Goal: Navigation & Orientation: Understand site structure

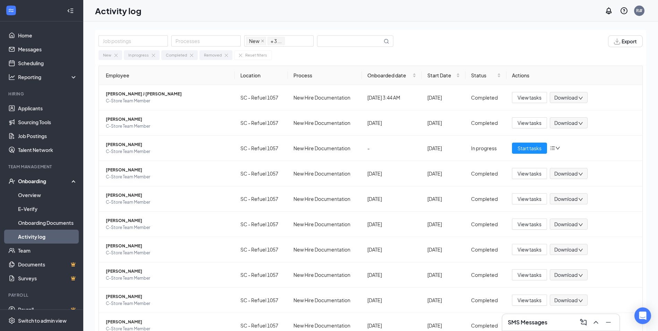
click at [36, 182] on div "Onboarding" at bounding box center [44, 181] width 53 height 7
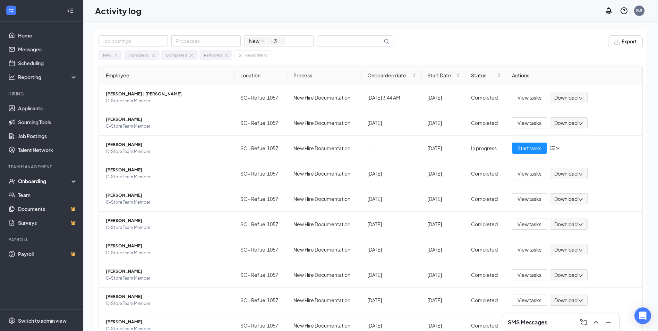
click at [34, 184] on div "Onboarding" at bounding box center [44, 181] width 53 height 7
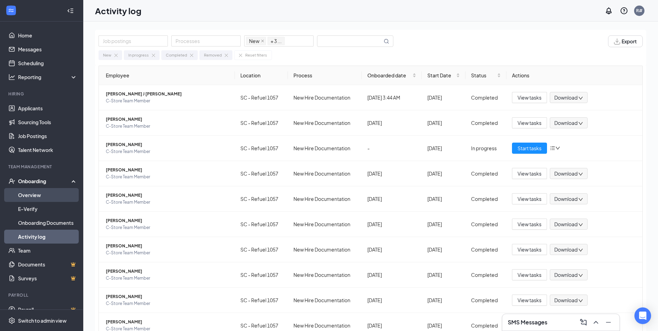
click at [25, 195] on link "Overview" at bounding box center [47, 195] width 59 height 14
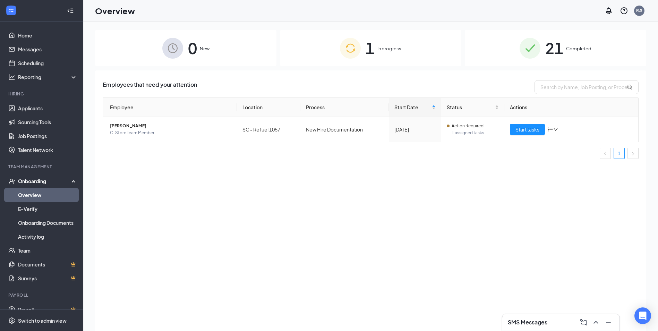
click at [566, 51] on div "21 Completed" at bounding box center [556, 48] width 182 height 36
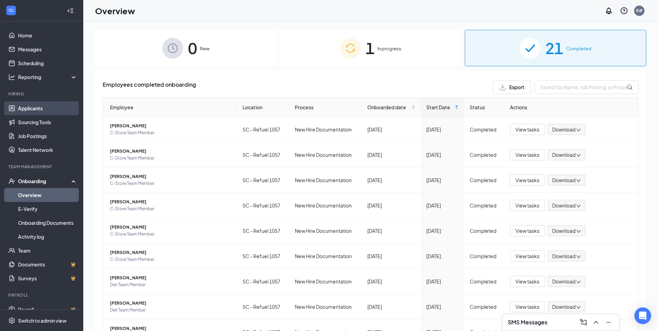
click at [32, 106] on link "Applicants" at bounding box center [47, 108] width 59 height 14
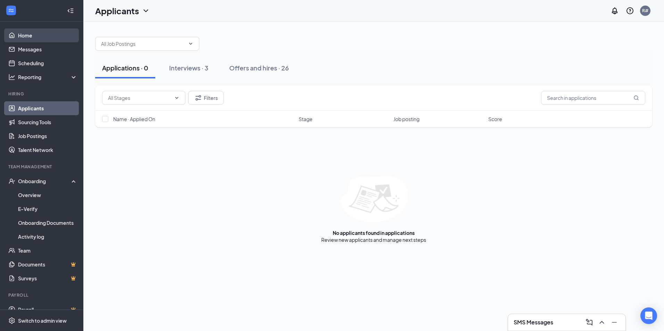
click at [35, 39] on link "Home" at bounding box center [47, 35] width 59 height 14
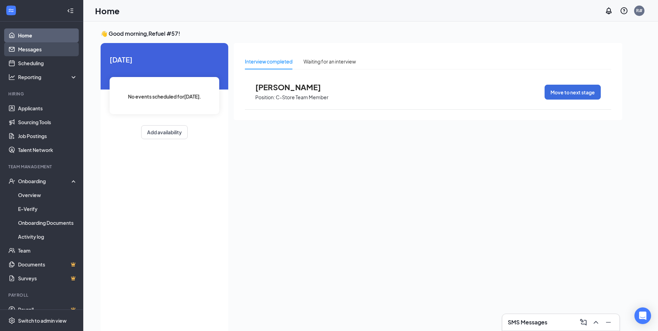
click at [32, 51] on link "Messages" at bounding box center [47, 49] width 59 height 14
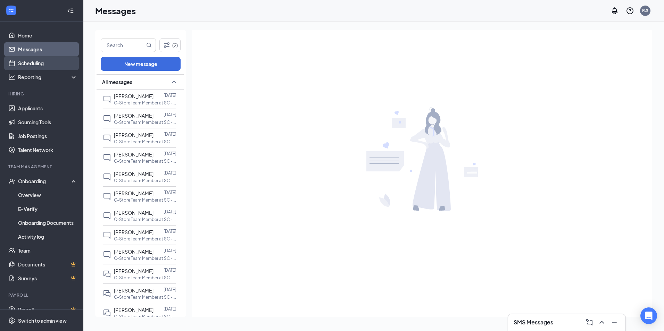
click at [32, 62] on link "Scheduling" at bounding box center [47, 63] width 59 height 14
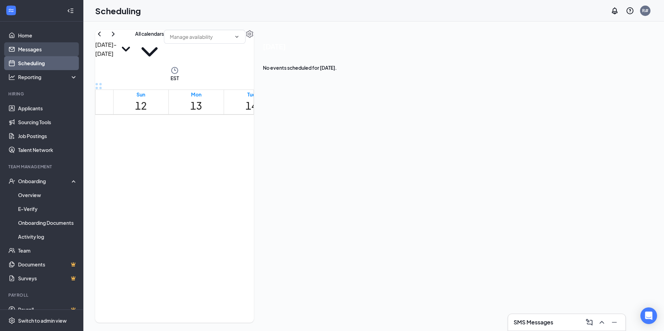
scroll to position [341, 0]
click at [35, 51] on link "Messages" at bounding box center [47, 49] width 59 height 14
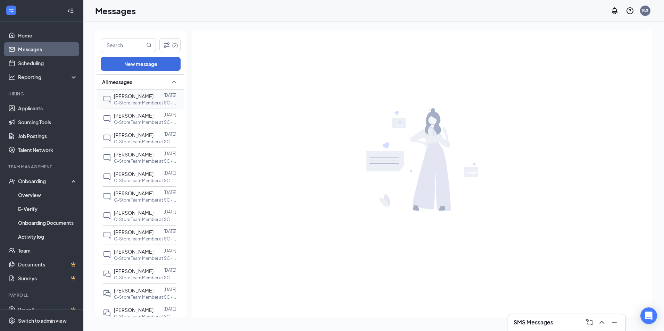
click at [117, 98] on span "[PERSON_NAME]" at bounding box center [134, 96] width 40 height 6
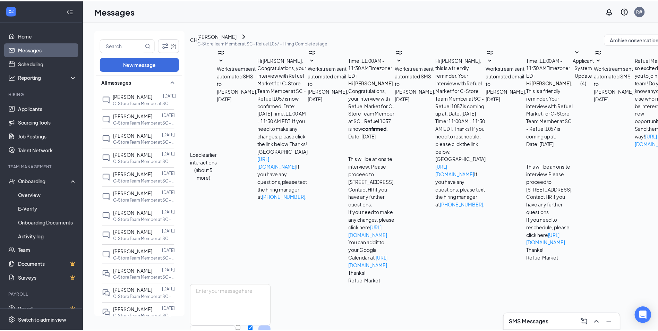
scroll to position [12, 0]
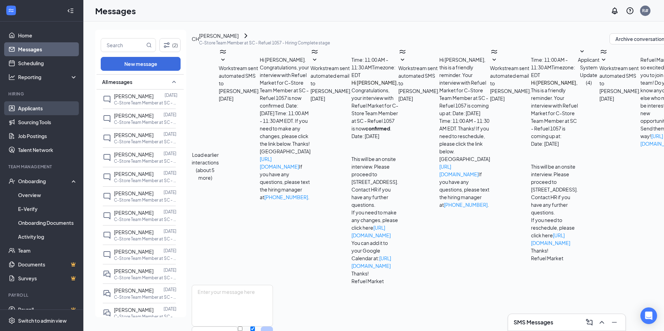
click at [44, 106] on link "Applicants" at bounding box center [47, 108] width 59 height 14
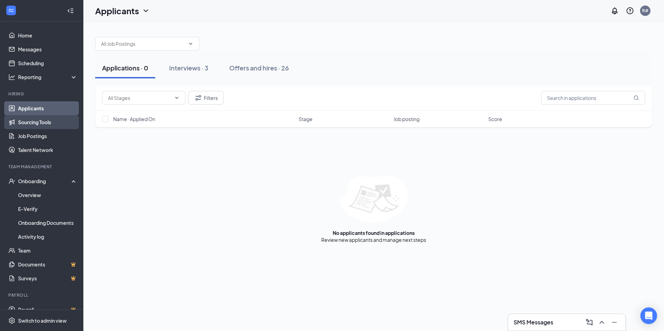
click at [45, 119] on link "Sourcing Tools" at bounding box center [47, 122] width 59 height 14
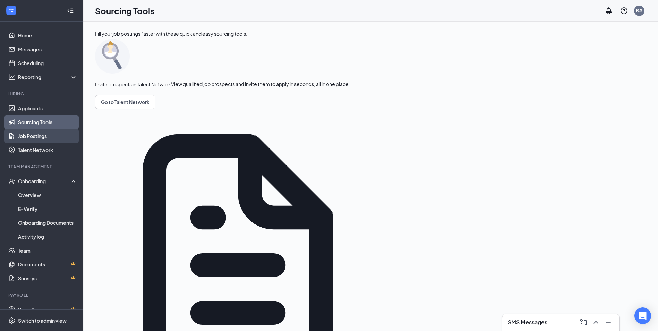
click at [44, 136] on link "Job Postings" at bounding box center [47, 136] width 59 height 14
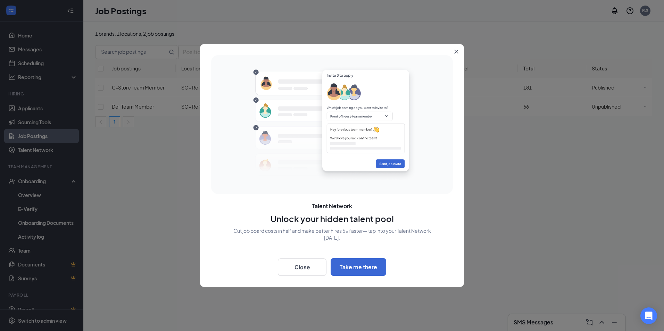
click at [456, 51] on icon "Close" at bounding box center [456, 52] width 4 height 4
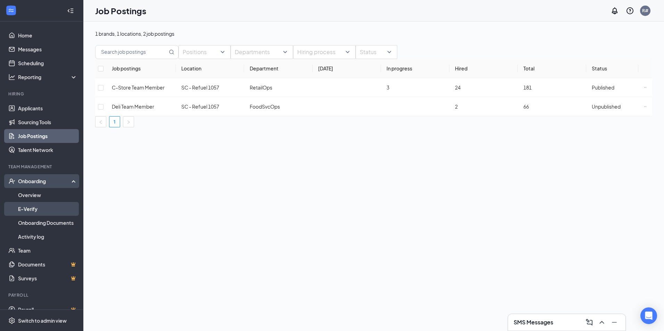
click at [33, 209] on link "E-Verify" at bounding box center [47, 209] width 59 height 14
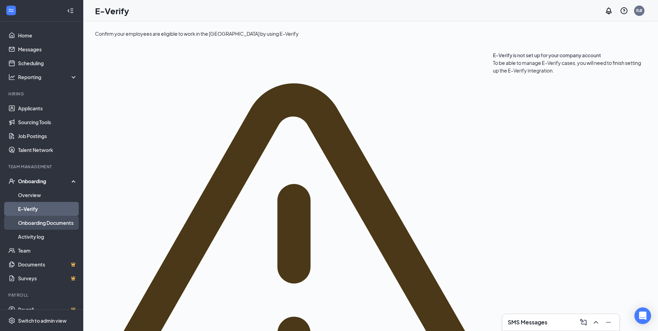
click at [33, 222] on link "Onboarding Documents" at bounding box center [47, 223] width 59 height 14
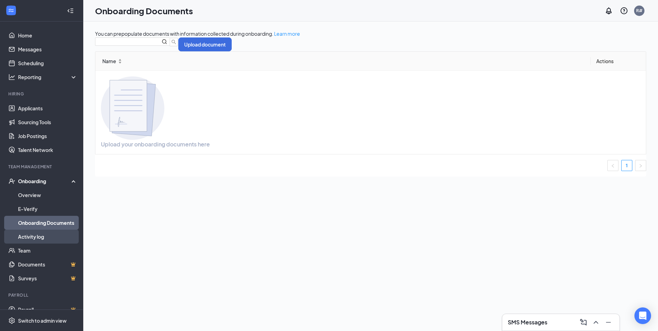
click at [32, 237] on link "Activity log" at bounding box center [47, 237] width 59 height 14
